Goal: Task Accomplishment & Management: Complete application form

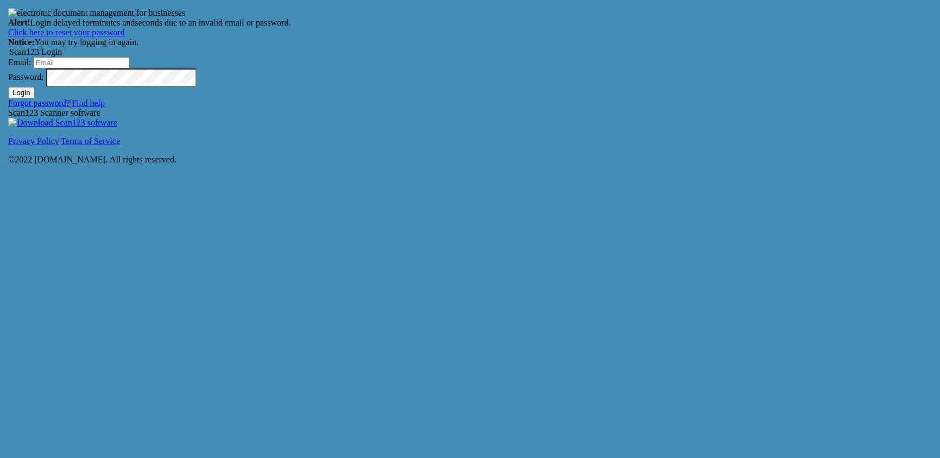
click at [418, 98] on form "Scan123 Login Email: Password: Login" at bounding box center [469, 72] width 923 height 51
click at [130, 68] on input "Email:" at bounding box center [82, 62] width 96 height 11
type input "[EMAIL_ADDRESS][DOMAIN_NAME]"
click at [35, 98] on button "Login" at bounding box center [21, 92] width 27 height 11
click at [130, 68] on input "Email:" at bounding box center [82, 62] width 96 height 11
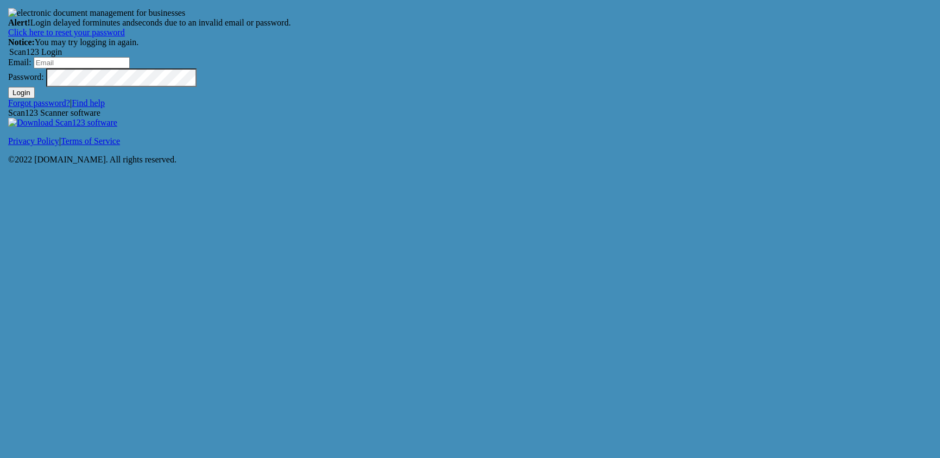
type input "[EMAIL_ADDRESS][DOMAIN_NAME]"
click at [8, 87] on button "Login" at bounding box center [21, 92] width 27 height 11
click at [130, 68] on input "Email:" at bounding box center [82, 62] width 96 height 11
type input "[EMAIL_ADDRESS][DOMAIN_NAME]"
click at [35, 98] on button "Login" at bounding box center [21, 92] width 27 height 11
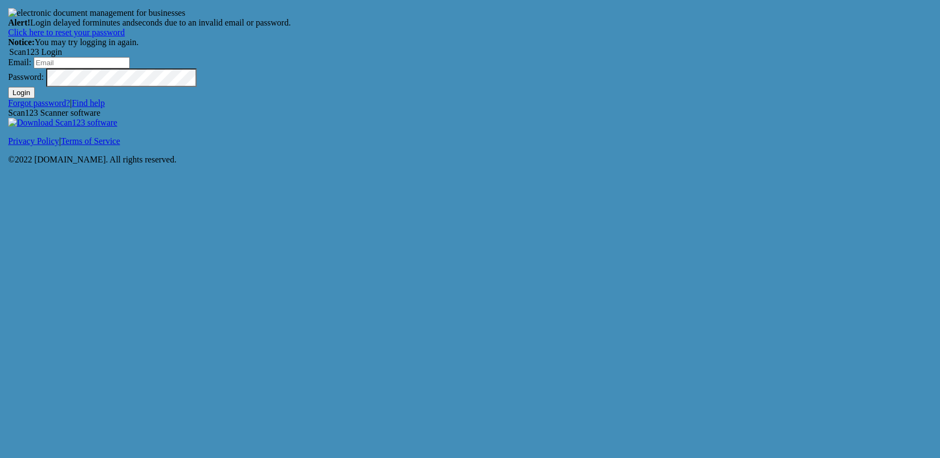
click at [130, 68] on input "Email:" at bounding box center [82, 62] width 96 height 11
type input "[EMAIL_ADDRESS][DOMAIN_NAME]"
click at [8, 87] on button "Login" at bounding box center [21, 92] width 27 height 11
click at [130, 68] on input "Email:" at bounding box center [82, 62] width 96 height 11
type input "[EMAIL_ADDRESS][DOMAIN_NAME]"
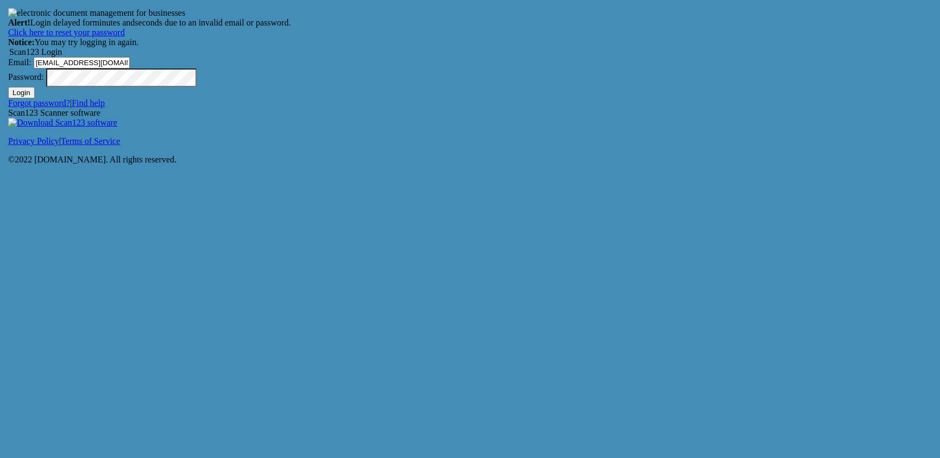
click at [105, 107] on link "Find help" at bounding box center [88, 102] width 33 height 9
